Goal: Task Accomplishment & Management: Manage account settings

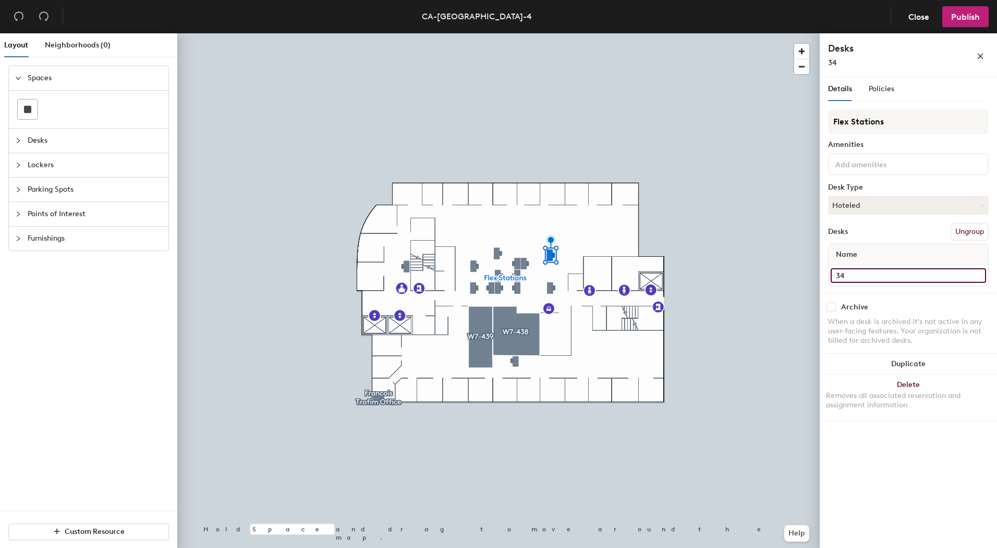
click at [854, 275] on input "34" at bounding box center [907, 275] width 155 height 15
type input "36"
click at [985, 53] on button "button" at bounding box center [980, 55] width 17 height 17
click at [823, 308] on div "Archive When a desk is archived it's not active in any user-facing features. Yo…" at bounding box center [907, 325] width 177 height 65
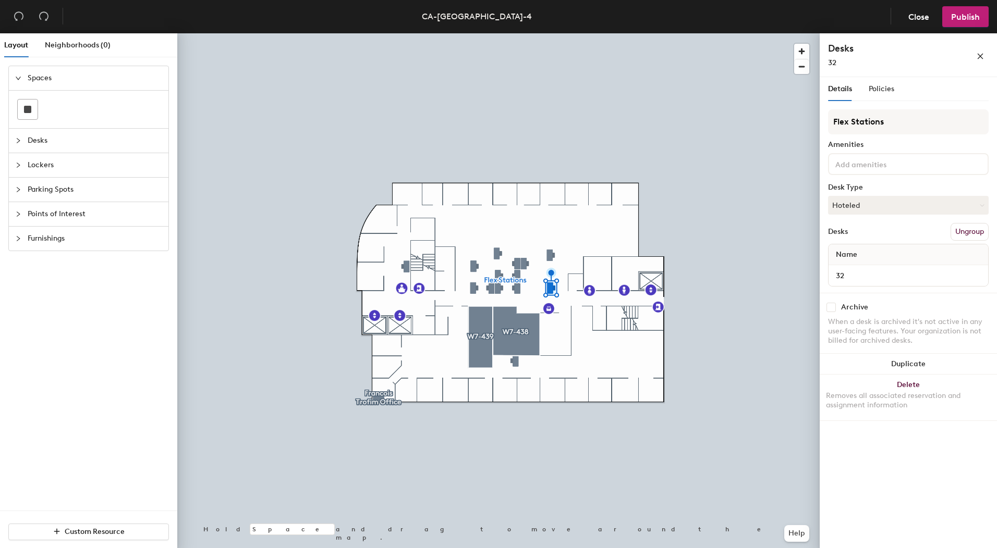
click at [824, 311] on div "Archive When a desk is archived it's not active in any user-facing features. Yo…" at bounding box center [907, 325] width 177 height 65
click at [833, 307] on input "checkbox" at bounding box center [830, 307] width 9 height 9
checkbox input "true"
click at [835, 309] on input "checkbox" at bounding box center [830, 307] width 9 height 9
checkbox input "false"
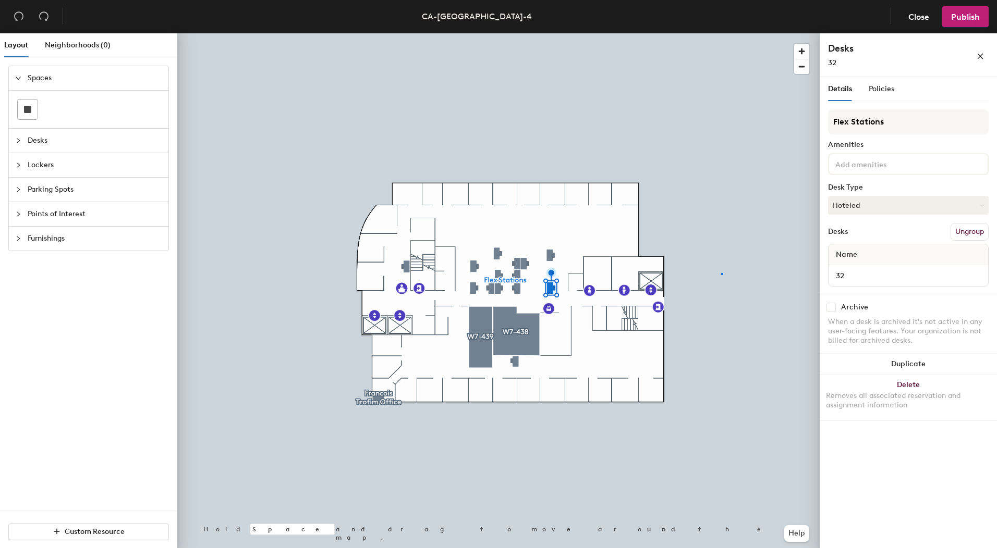
click at [721, 33] on div at bounding box center [498, 33] width 642 height 0
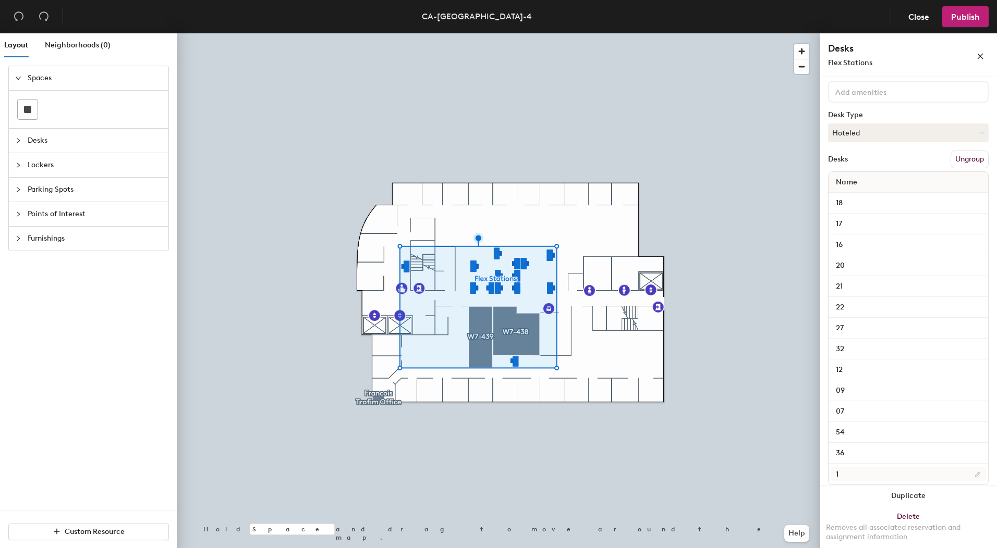
scroll to position [87, 0]
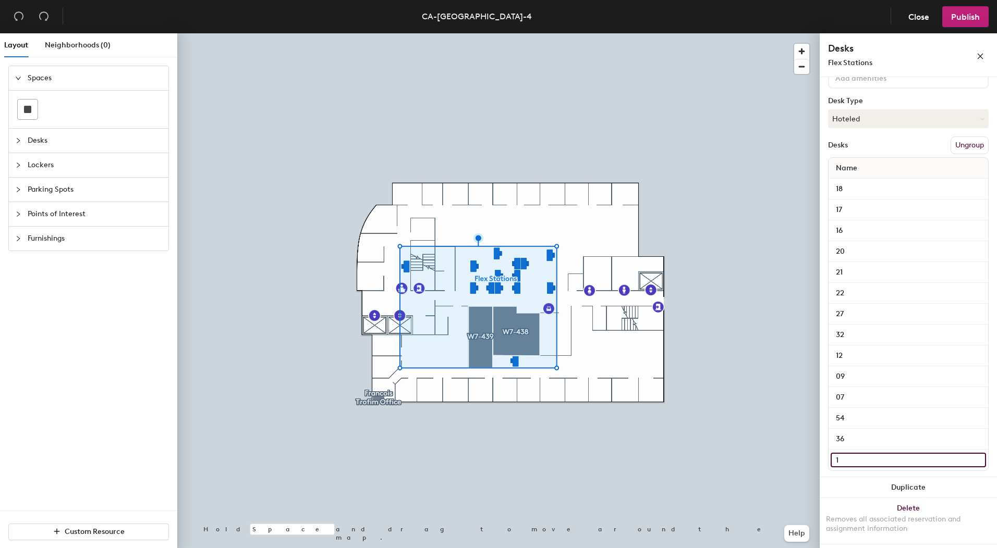
click at [866, 464] on input "1" at bounding box center [907, 460] width 155 height 15
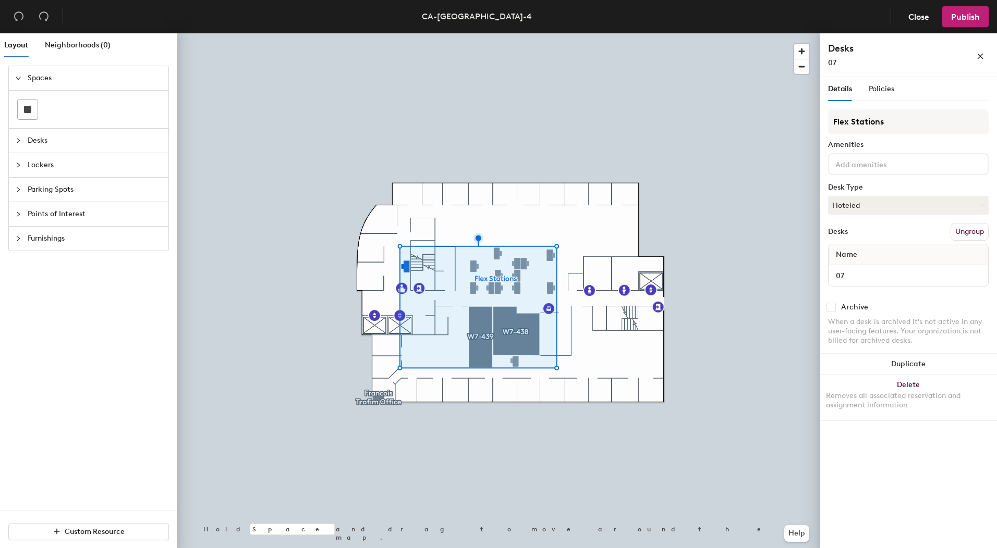
scroll to position [0, 0]
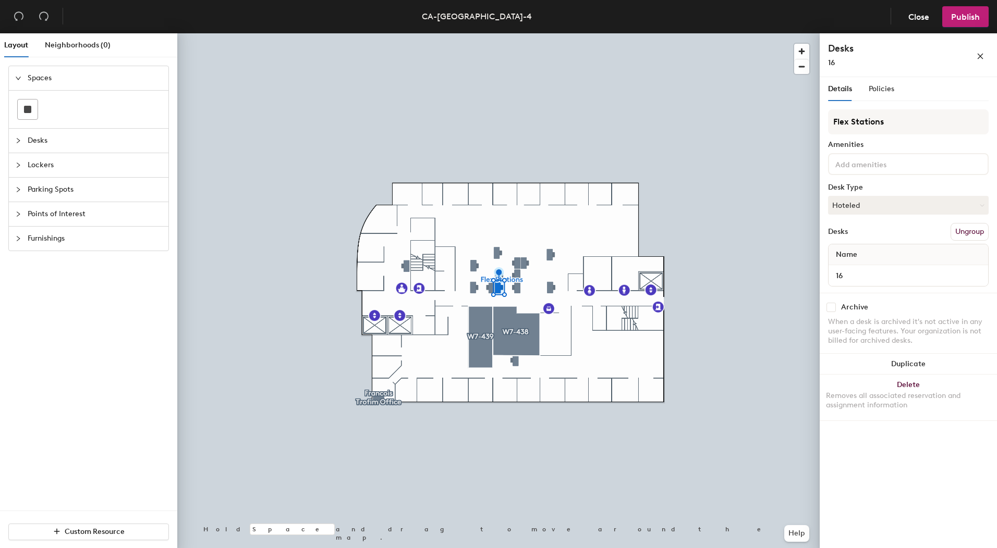
click at [507, 33] on div at bounding box center [498, 33] width 642 height 0
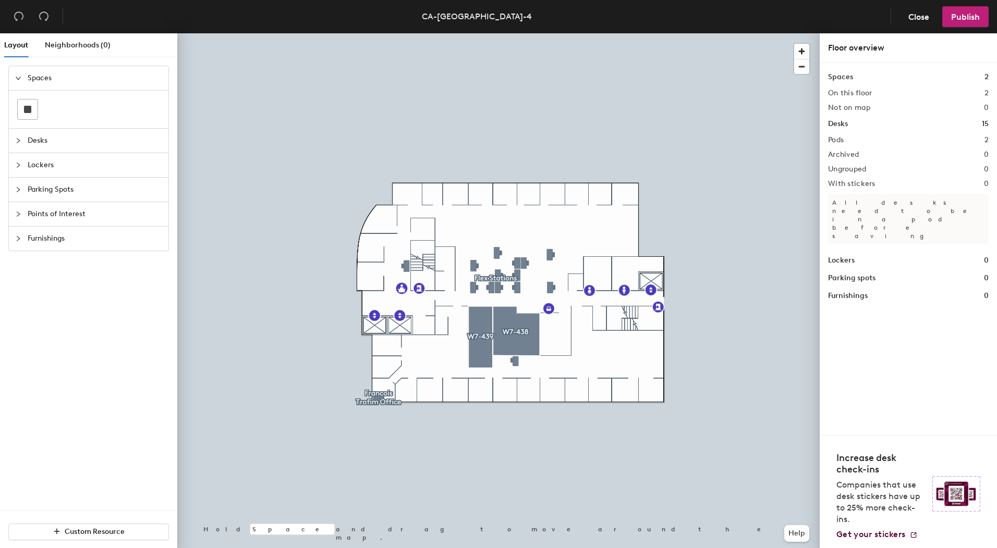
click at [499, 33] on div at bounding box center [498, 33] width 642 height 0
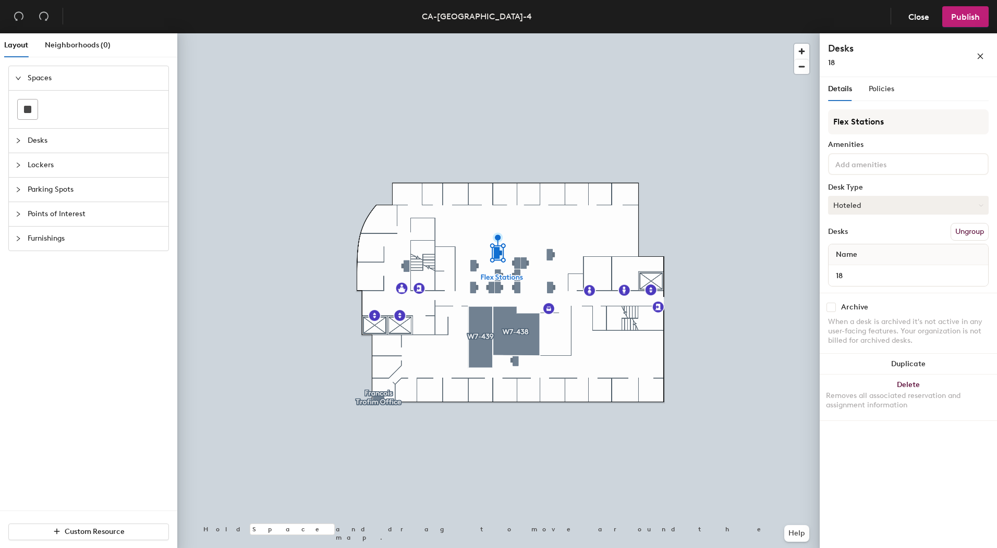
click at [923, 210] on button "Hoteled" at bounding box center [908, 205] width 161 height 19
click at [862, 236] on div "Assigned" at bounding box center [880, 238] width 104 height 16
click at [864, 273] on input "18" at bounding box center [907, 275] width 155 height 15
click at [838, 272] on input "18" at bounding box center [907, 275] width 155 height 15
click at [837, 273] on input "18" at bounding box center [907, 275] width 155 height 15
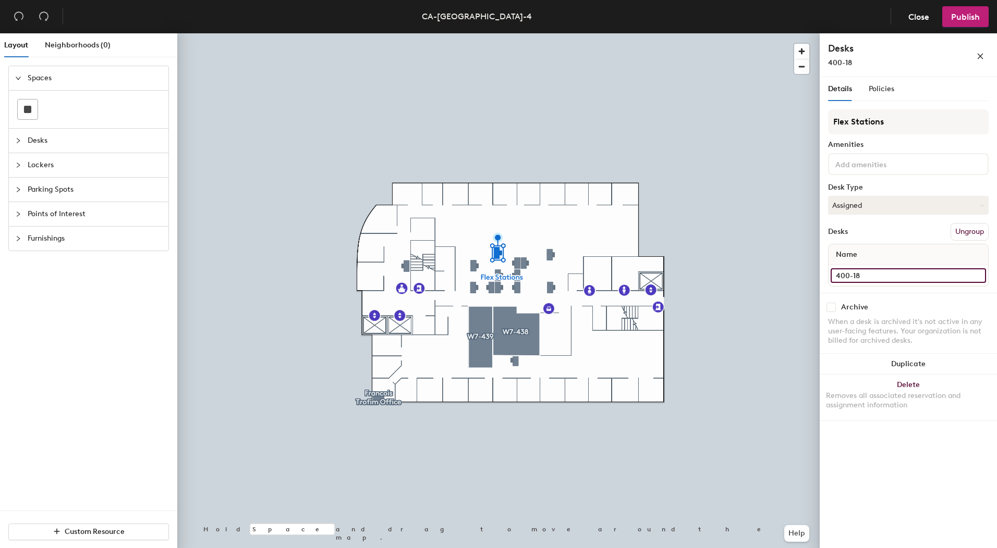
click at [871, 273] on input "400-18" at bounding box center [907, 275] width 155 height 15
click at [863, 278] on input "400-18" at bounding box center [907, 275] width 155 height 15
paste input "[PERSON_NAME]"
type input "400-18| [PERSON_NAME]"
click at [732, 300] on div "Layout Neighborhoods (0) Spaces Desks Lockers Parking Spots Points of Interest …" at bounding box center [498, 292] width 997 height 519
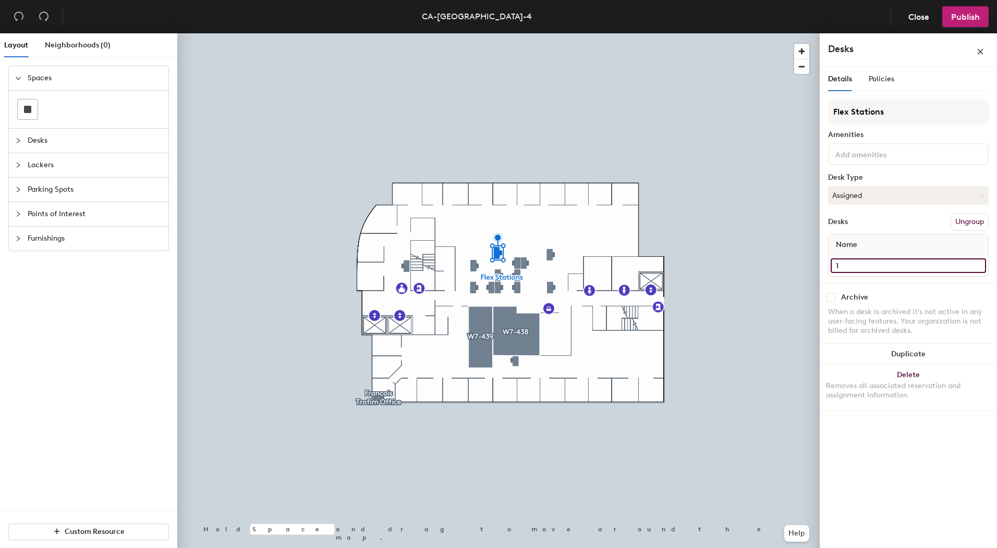
type input "18"
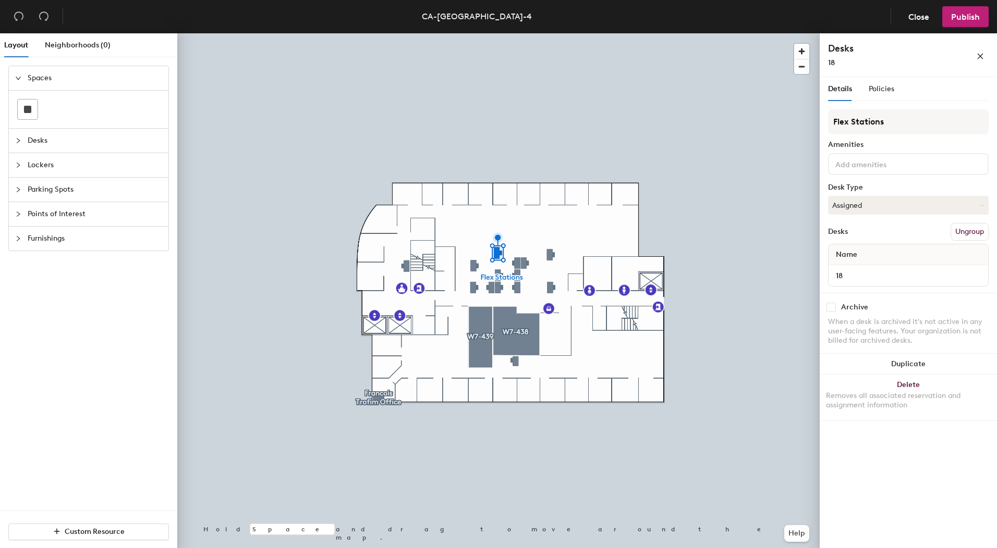
click at [852, 308] on div "Archive" at bounding box center [854, 307] width 27 height 8
click at [829, 308] on input "checkbox" at bounding box center [830, 307] width 9 height 9
checkbox input "true"
click at [830, 307] on input "checkbox" at bounding box center [830, 307] width 9 height 9
checkbox input "true"
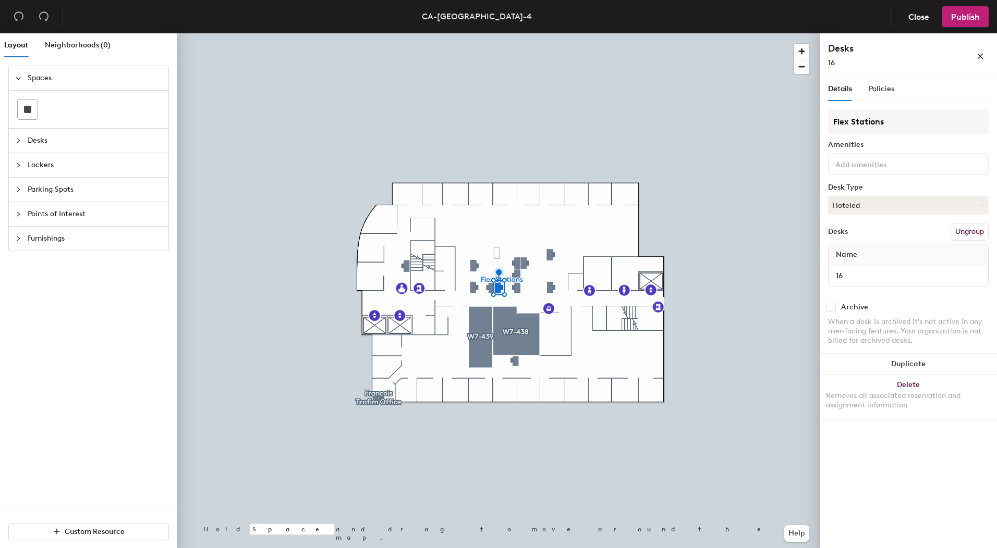
click at [832, 309] on input "checkbox" at bounding box center [830, 307] width 9 height 9
checkbox input "true"
click at [831, 308] on input "checkbox" at bounding box center [830, 307] width 9 height 9
click at [836, 305] on div "Archive" at bounding box center [908, 307] width 161 height 9
click at [831, 306] on input "checkbox" at bounding box center [830, 307] width 9 height 9
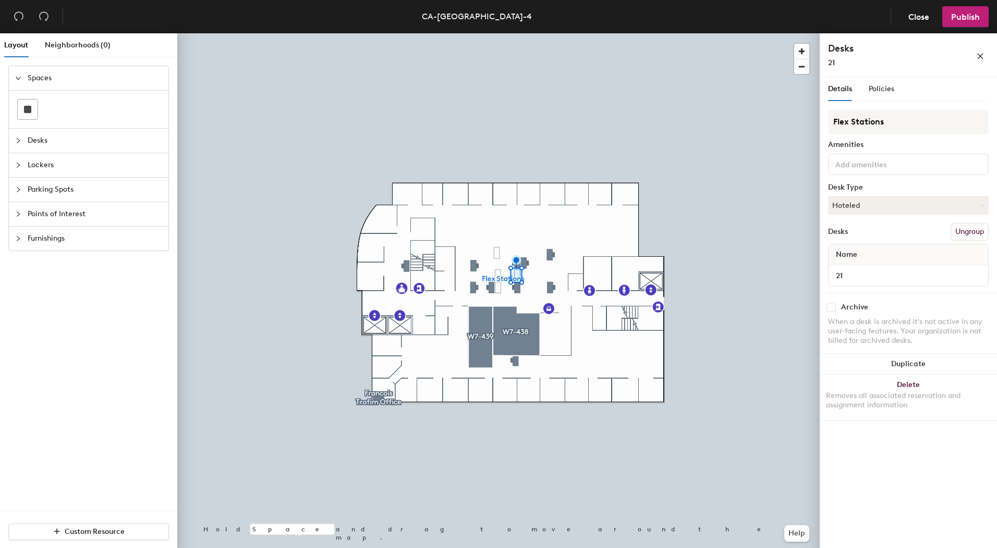
checkbox input "false"
click at [837, 304] on div "Archive" at bounding box center [908, 307] width 161 height 9
click at [831, 307] on input "checkbox" at bounding box center [830, 307] width 9 height 9
checkbox input "false"
click at [498, 33] on div at bounding box center [498, 33] width 642 height 0
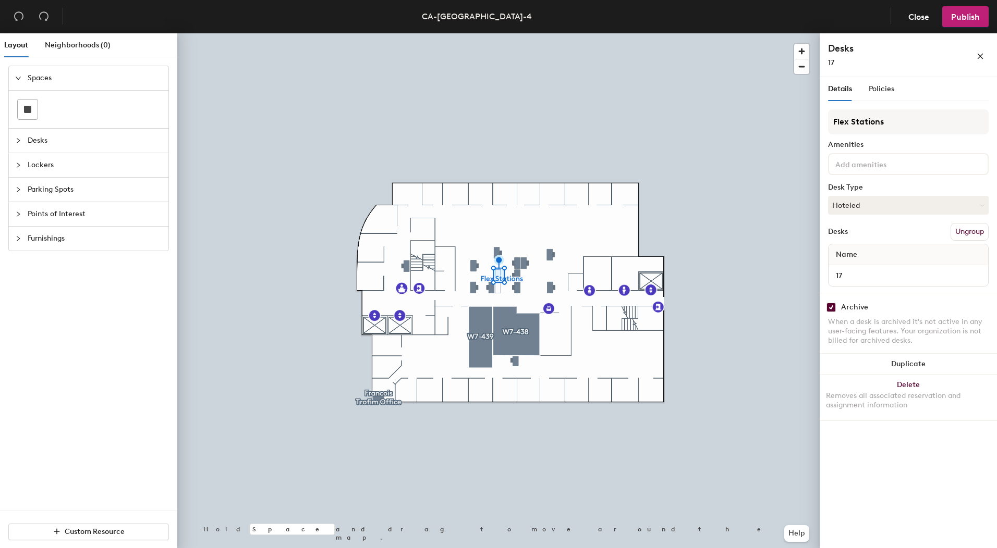
click at [833, 303] on input "checkbox" at bounding box center [830, 307] width 9 height 9
checkbox input "false"
click at [833, 307] on input "checkbox" at bounding box center [830, 307] width 9 height 9
checkbox input "false"
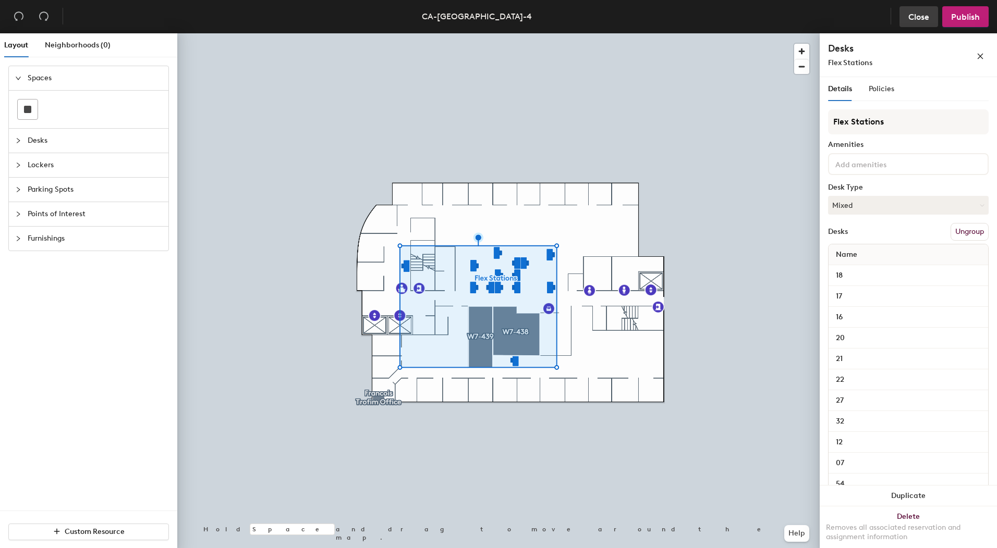
click at [928, 15] on span "Close" at bounding box center [918, 17] width 21 height 10
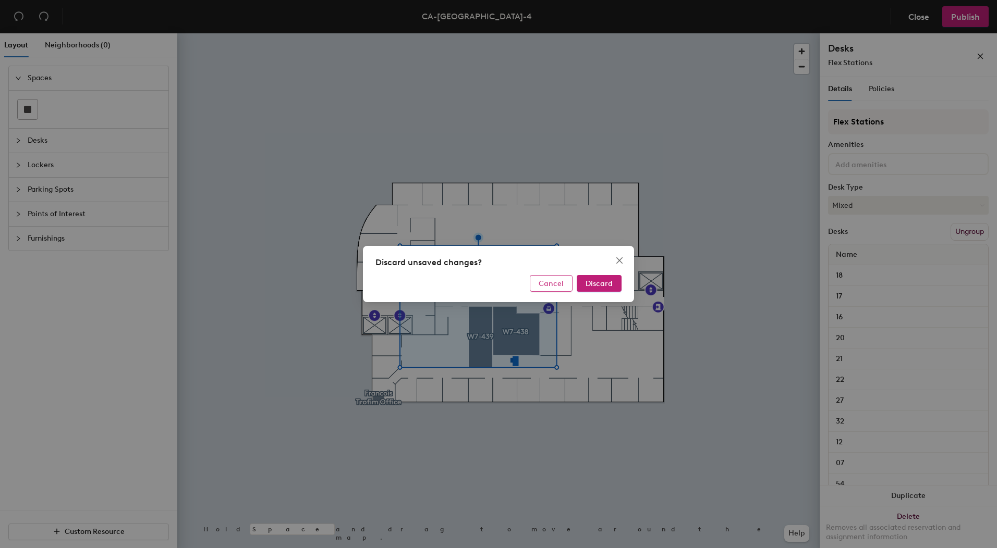
click at [565, 280] on button "Cancel" at bounding box center [551, 283] width 43 height 17
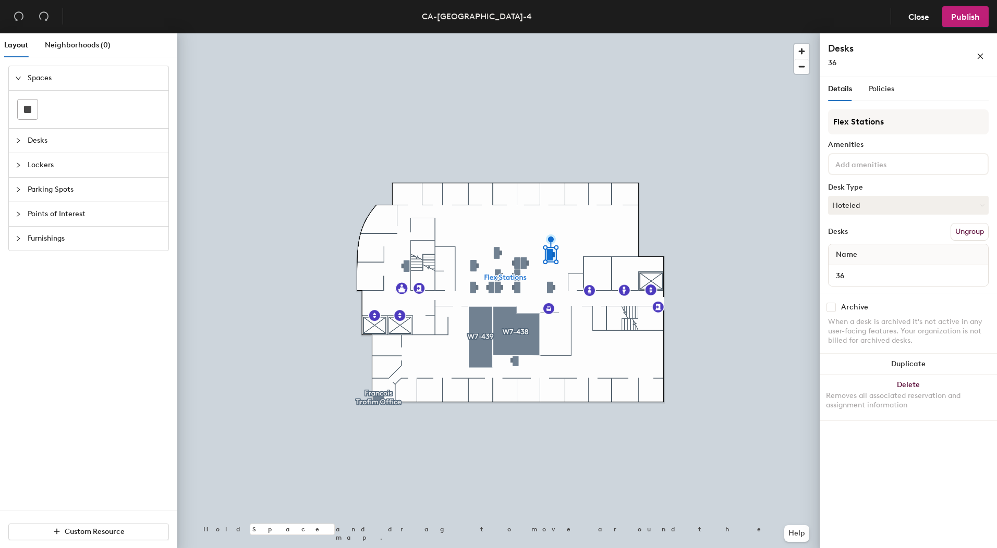
click at [476, 33] on div at bounding box center [498, 33] width 642 height 0
click at [900, 202] on button "Assigned" at bounding box center [908, 205] width 161 height 19
click at [868, 265] on div "Hoteled" at bounding box center [880, 269] width 104 height 16
click at [525, 33] on div at bounding box center [498, 33] width 642 height 0
click at [868, 266] on div "54" at bounding box center [908, 275] width 160 height 21
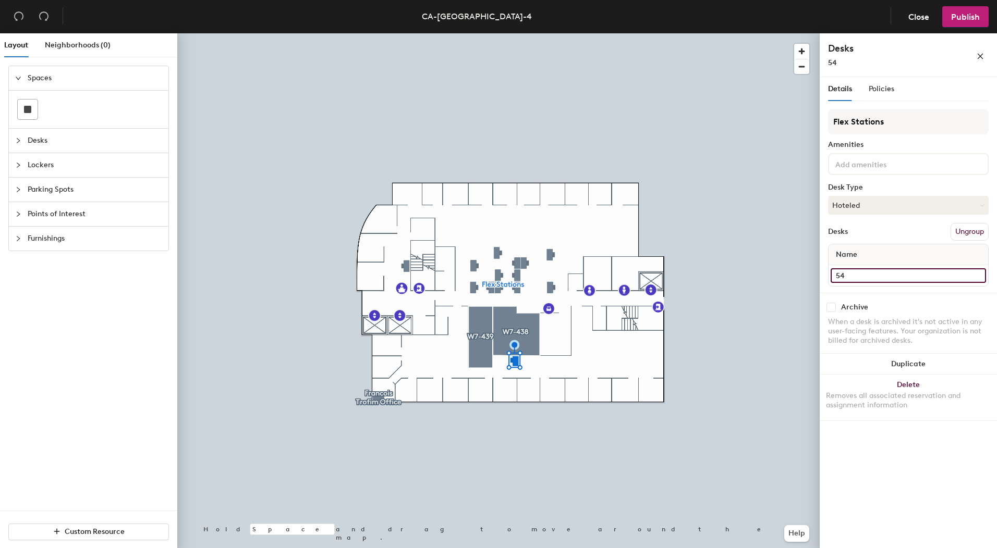
click at [854, 276] on input "54" at bounding box center [907, 275] width 155 height 15
click at [850, 274] on input "54" at bounding box center [907, 275] width 155 height 15
type input "56"
drag, startPoint x: 986, startPoint y: 74, endPoint x: 996, endPoint y: 165, distance: 92.3
click at [993, 83] on div "Details Policies Flex Stations Amenities Desk Type Hoteled Desks Ungroup Name 5…" at bounding box center [907, 314] width 177 height 475
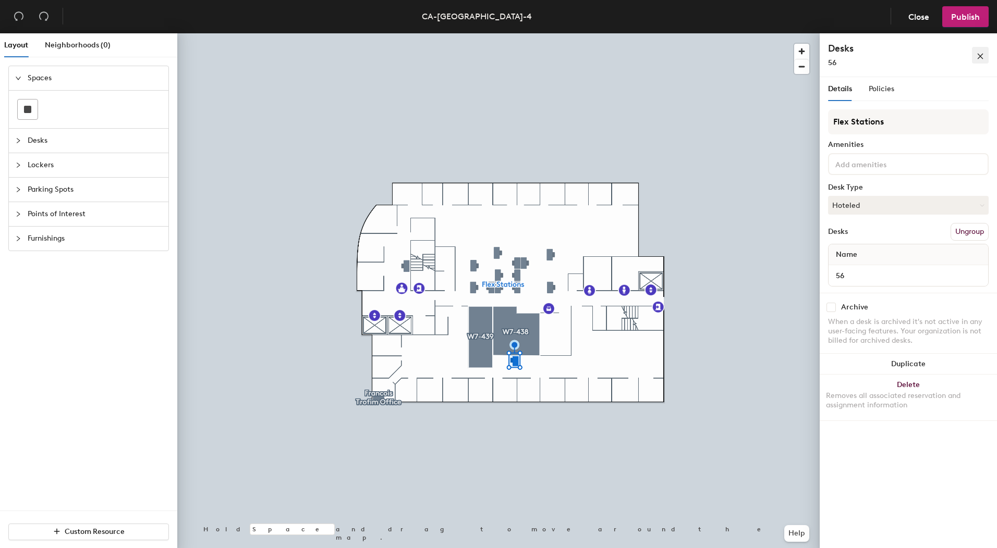
click at [978, 54] on icon "close" at bounding box center [979, 56] width 7 height 7
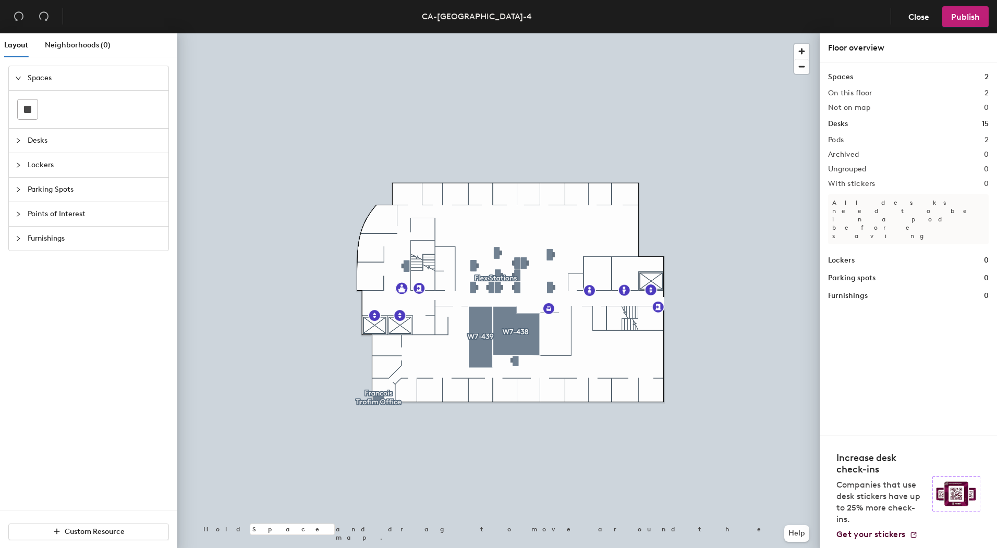
click at [524, 33] on div at bounding box center [498, 33] width 642 height 0
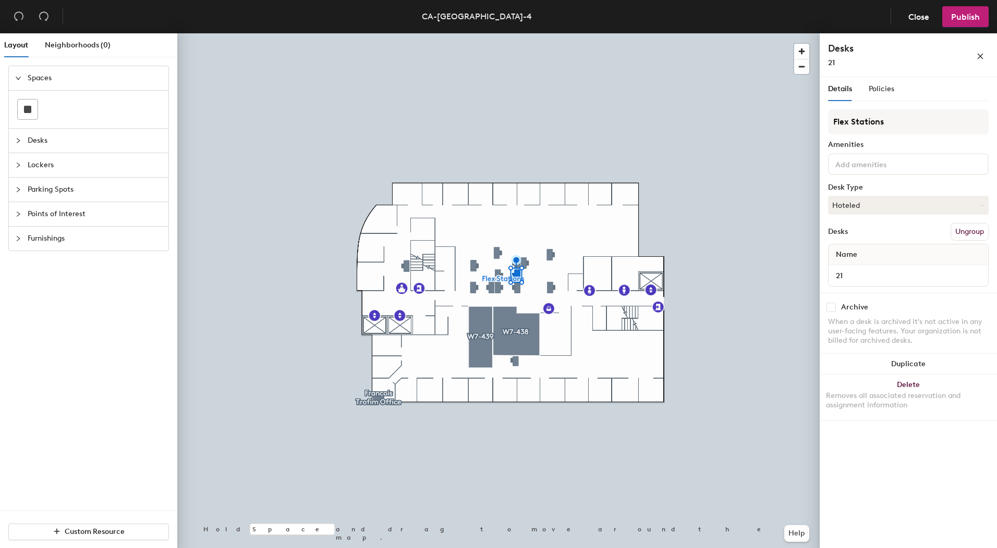
click at [516, 33] on div at bounding box center [498, 33] width 642 height 0
click at [528, 33] on div at bounding box center [498, 33] width 642 height 0
click at [549, 33] on div at bounding box center [498, 33] width 642 height 0
click at [867, 265] on div "32" at bounding box center [908, 275] width 160 height 21
click at [869, 268] on input "32" at bounding box center [907, 275] width 155 height 15
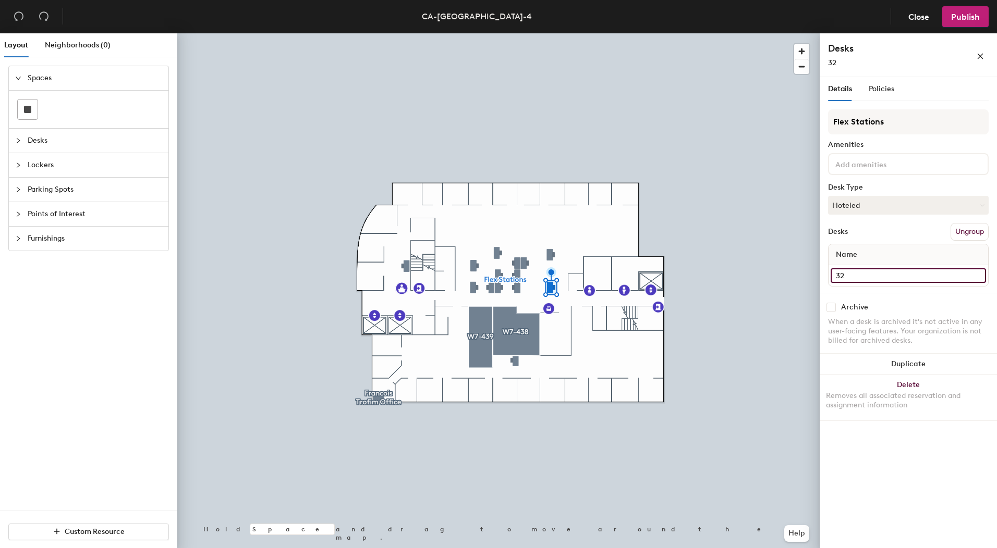
click at [858, 272] on input "32" at bounding box center [907, 275] width 155 height 15
type input "34"
click at [976, 56] on icon "close" at bounding box center [979, 56] width 7 height 7
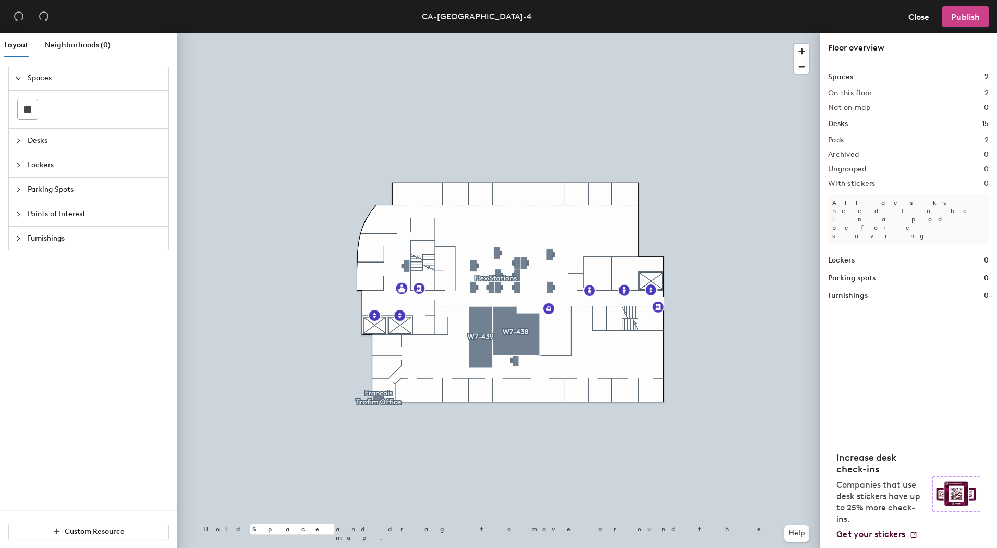
click at [961, 17] on span "Publish" at bounding box center [965, 17] width 29 height 10
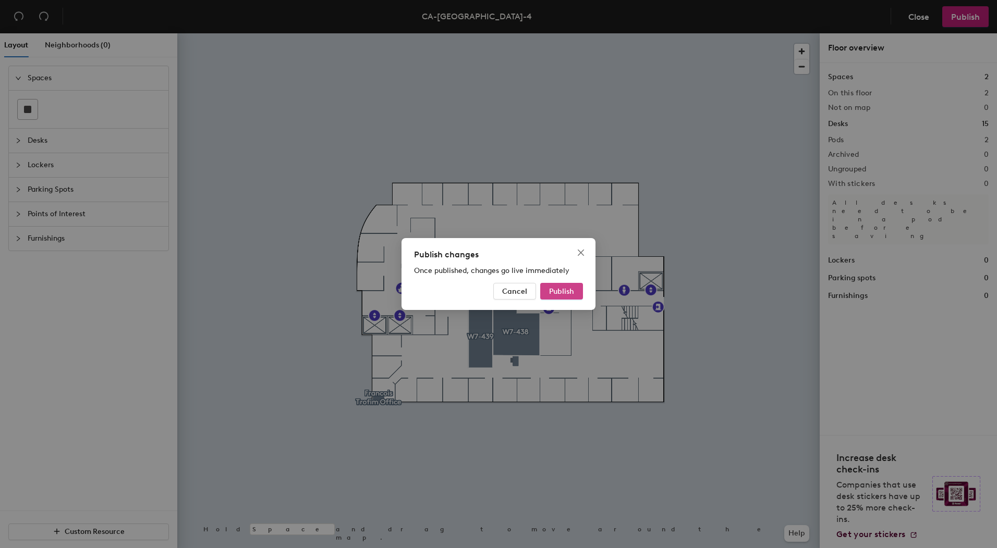
click at [575, 295] on button "Publish" at bounding box center [561, 291] width 43 height 17
